Goal: Find specific page/section: Find specific page/section

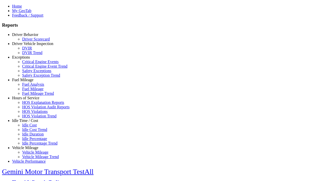
click at [29, 46] on link "Driver Vehicle Inspection" at bounding box center [32, 44] width 41 height 4
click at [32, 50] on link "DVIR" at bounding box center [27, 48] width 10 height 4
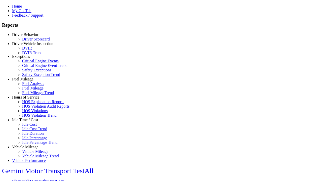
scroll to position [4, 0]
